Goal: Task Accomplishment & Management: Use online tool/utility

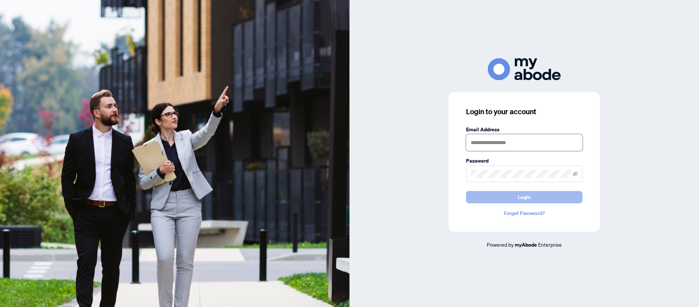
type input "**********"
click at [506, 196] on button "Login" at bounding box center [524, 197] width 116 height 12
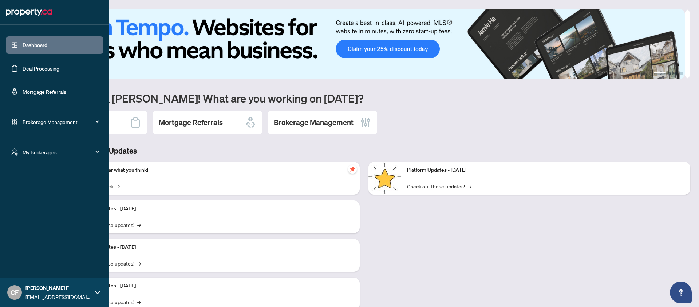
click at [30, 67] on link "Deal Processing" at bounding box center [41, 68] width 37 height 7
